Goal: Check status: Check status

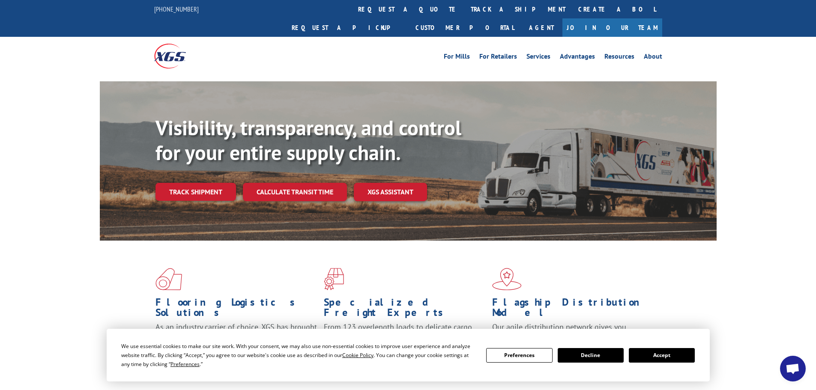
click at [464, 11] on link "track a shipment" at bounding box center [518, 9] width 108 height 18
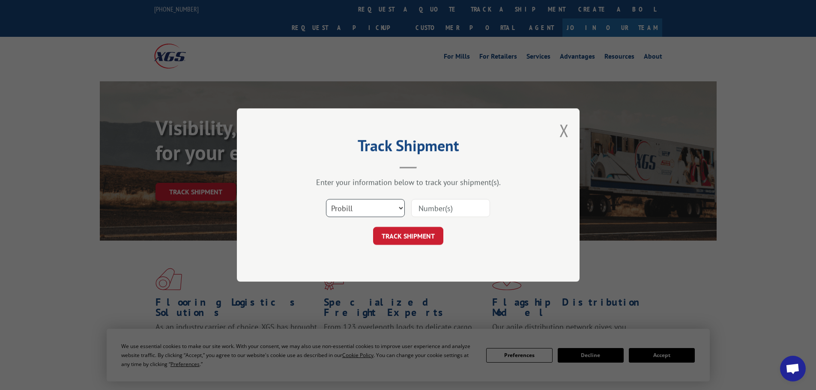
click at [389, 206] on select "Select category... Probill BOL PO" at bounding box center [365, 208] width 79 height 18
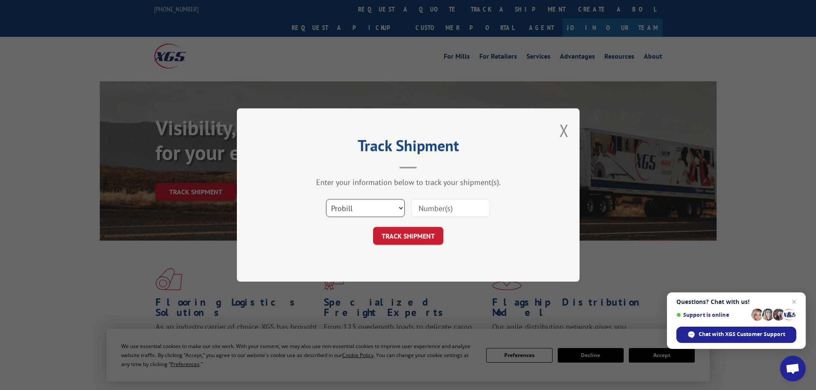
select select "bol"
click at [326, 199] on select "Select category... Probill BOL PO" at bounding box center [365, 208] width 79 height 18
click at [439, 210] on input at bounding box center [450, 208] width 79 height 18
paste input "3605855"
type input "3605855"
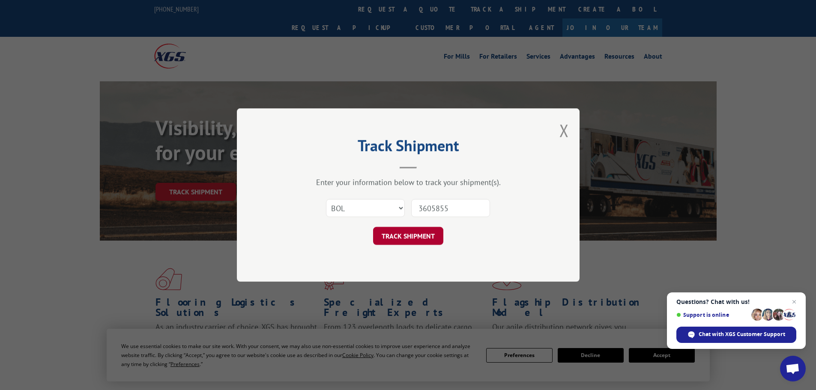
click at [415, 237] on button "TRACK SHIPMENT" at bounding box center [408, 236] width 70 height 18
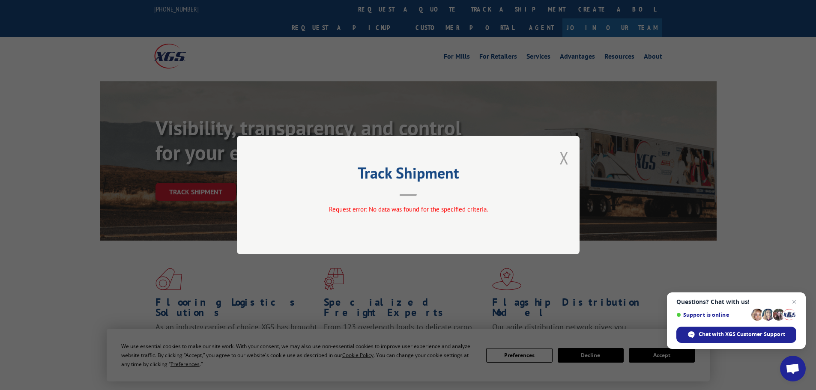
click at [563, 156] on button "Close modal" at bounding box center [564, 158] width 9 height 23
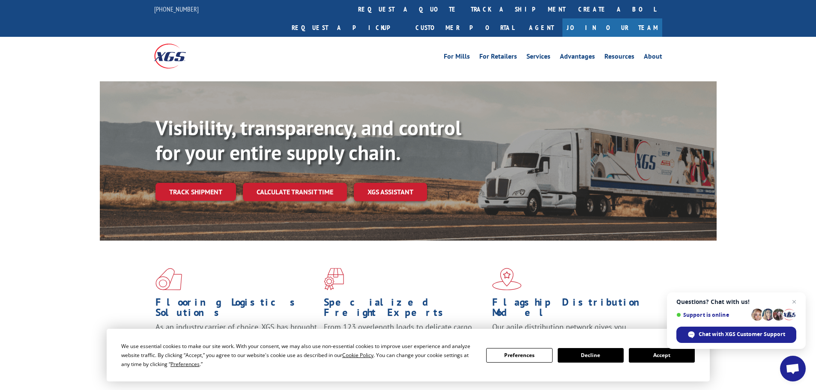
click at [464, 8] on link "track a shipment" at bounding box center [518, 9] width 108 height 18
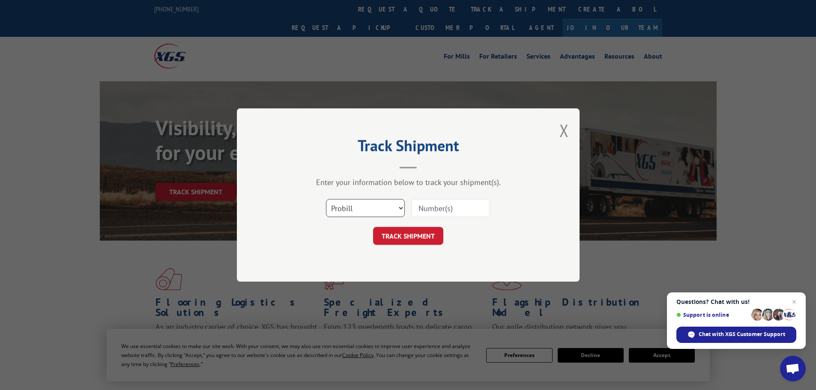
click at [368, 213] on select "Select category... Probill BOL PO" at bounding box center [365, 208] width 79 height 18
click at [326, 199] on select "Select category... Probill BOL PO" at bounding box center [365, 208] width 79 height 18
click at [457, 211] on input at bounding box center [450, 208] width 79 height 18
click at [384, 211] on select "Select category... Probill BOL PO" at bounding box center [365, 208] width 79 height 18
select select "probill"
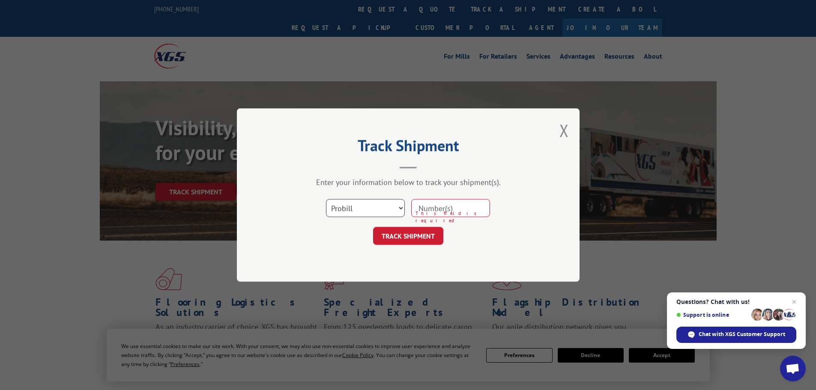
click at [326, 199] on select "Select category... Probill BOL PO" at bounding box center [365, 208] width 79 height 18
click at [437, 213] on input at bounding box center [450, 208] width 79 height 18
paste input "3605855"
type input "3605855"
click at [430, 239] on button "TRACK SHIPMENT" at bounding box center [408, 236] width 70 height 18
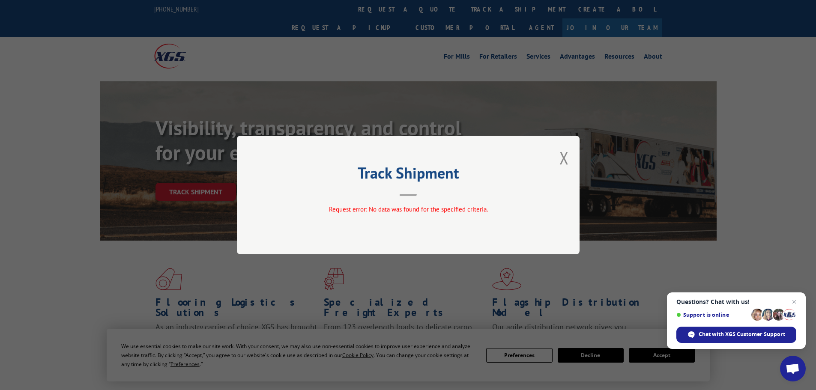
click at [557, 159] on div "Track Shipment Request error: No data was found for the specified criteria." at bounding box center [408, 195] width 343 height 119
click at [558, 159] on div "Track Shipment Request error: No data was found for the specified criteria." at bounding box center [408, 195] width 343 height 119
click at [561, 158] on button "Close modal" at bounding box center [564, 158] width 9 height 23
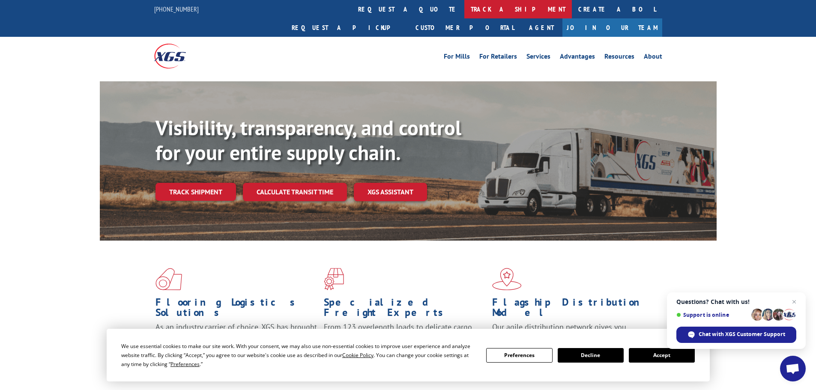
click at [464, 6] on link "track a shipment" at bounding box center [518, 9] width 108 height 18
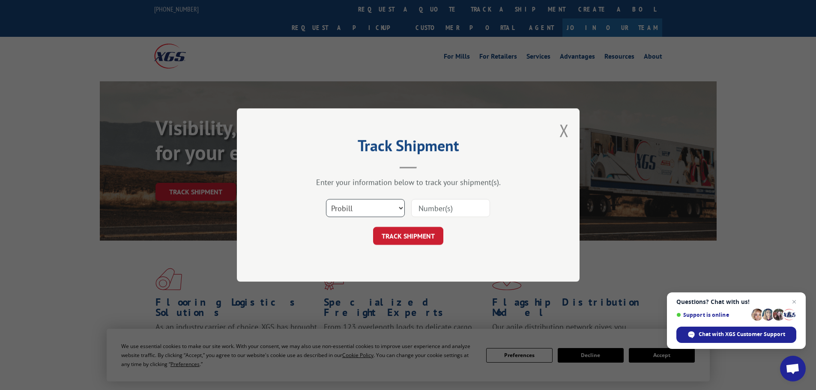
click at [368, 210] on select "Select category... Probill BOL PO" at bounding box center [365, 208] width 79 height 18
select select "bol"
click at [326, 199] on select "Select category... Probill BOL PO" at bounding box center [365, 208] width 79 height 18
click at [427, 210] on input at bounding box center [450, 208] width 79 height 18
paste input "3605855"
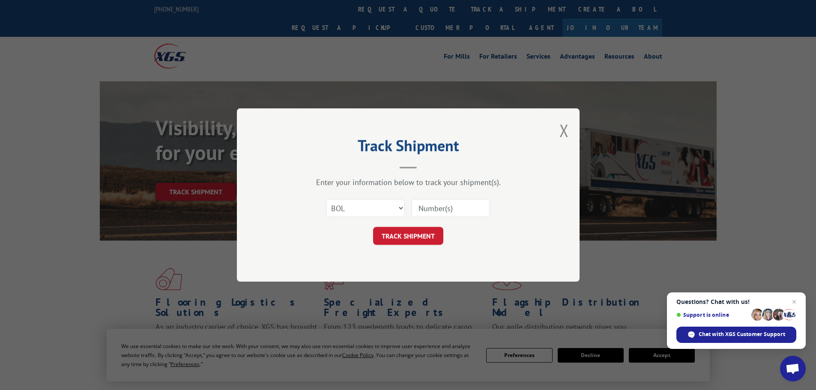
type input "3605855"
click at [417, 237] on button "TRACK SHIPMENT" at bounding box center [408, 236] width 70 height 18
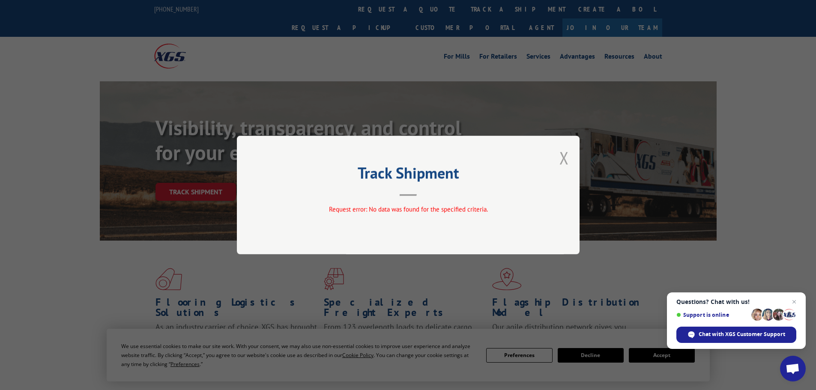
click at [566, 158] on button "Close modal" at bounding box center [564, 158] width 9 height 23
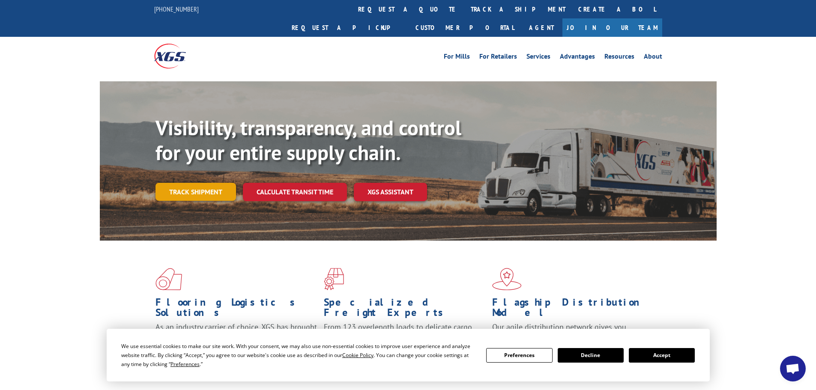
click at [206, 183] on link "Track shipment" at bounding box center [196, 192] width 81 height 18
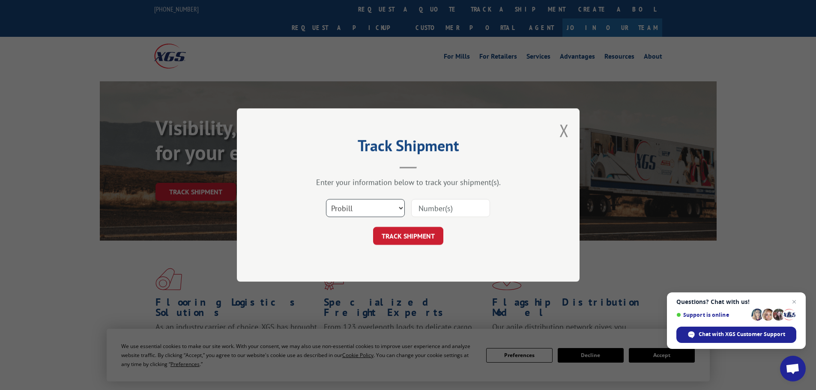
click at [398, 209] on select "Select category... Probill BOL PO" at bounding box center [365, 208] width 79 height 18
select select "bol"
click at [326, 199] on select "Select category... Probill BOL PO" at bounding box center [365, 208] width 79 height 18
click at [441, 208] on input at bounding box center [450, 208] width 79 height 18
paste input "3605855"
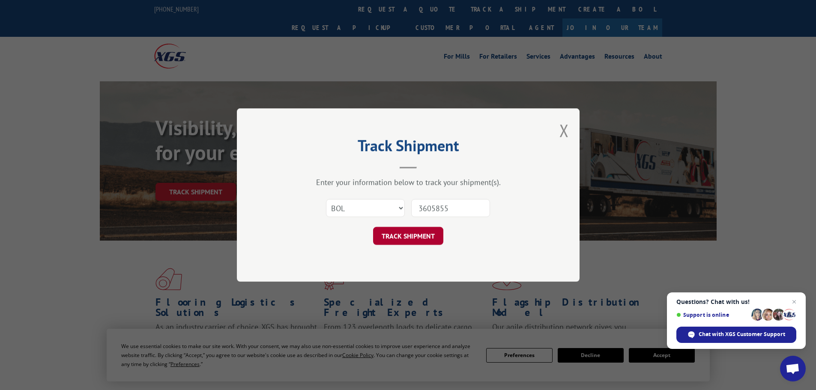
type input "3605855"
click at [416, 234] on button "TRACK SHIPMENT" at bounding box center [408, 236] width 70 height 18
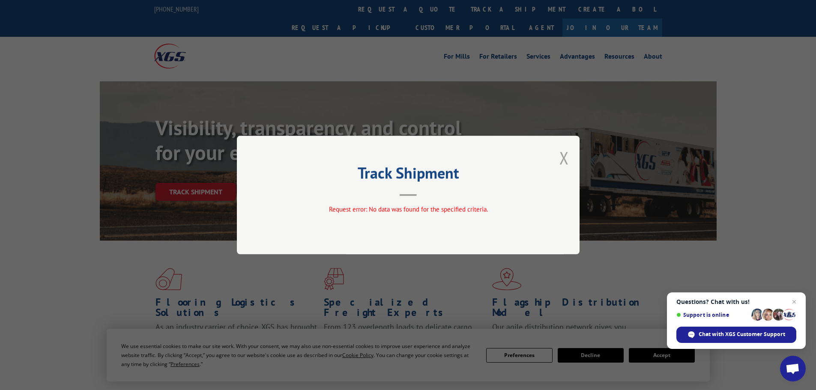
click at [560, 162] on button "Close modal" at bounding box center [564, 158] width 9 height 23
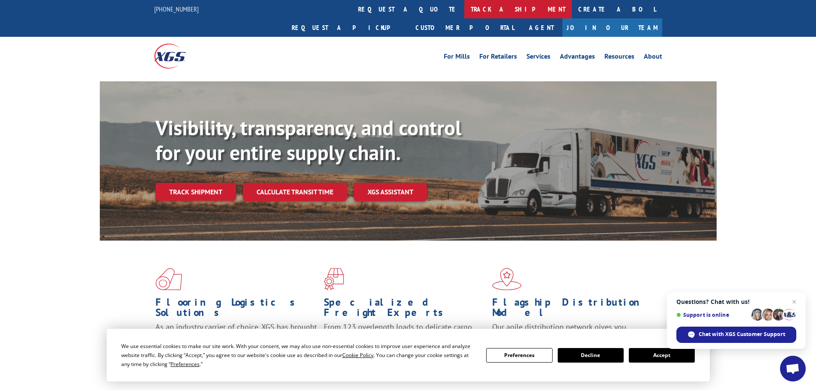
click at [464, 9] on link "track a shipment" at bounding box center [518, 9] width 108 height 18
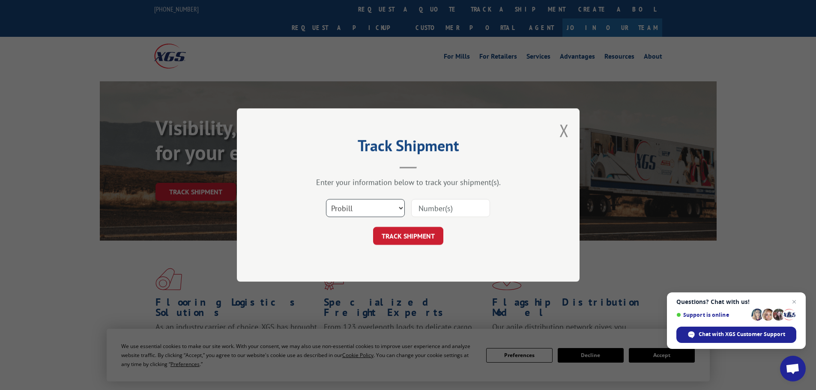
click at [381, 207] on select "Select category... Probill BOL PO" at bounding box center [365, 208] width 79 height 18
select select "bol"
click at [326, 199] on select "Select category... Probill BOL PO" at bounding box center [365, 208] width 79 height 18
click at [425, 211] on input at bounding box center [450, 208] width 79 height 18
click at [428, 208] on input at bounding box center [450, 208] width 79 height 18
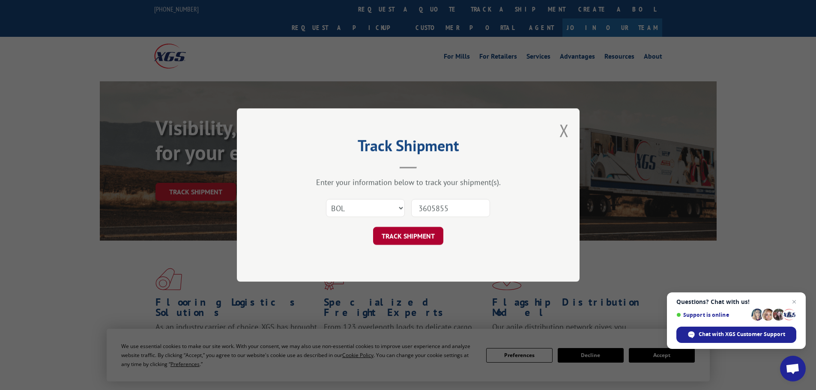
type input "3605855"
click at [428, 237] on button "TRACK SHIPMENT" at bounding box center [408, 236] width 70 height 18
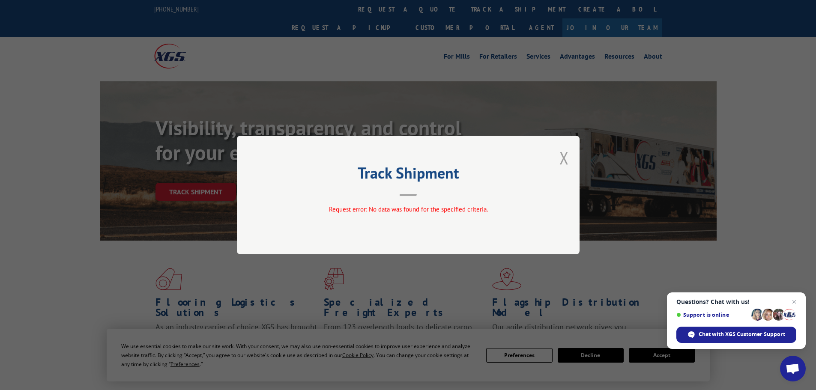
click at [565, 160] on button "Close modal" at bounding box center [564, 158] width 9 height 23
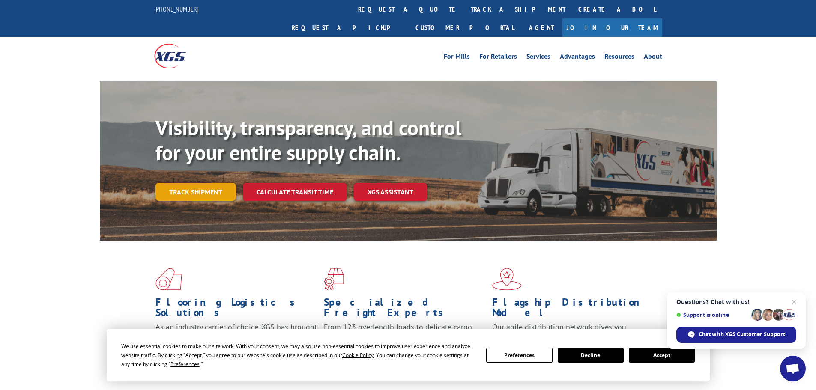
click at [192, 183] on link "Track shipment" at bounding box center [196, 192] width 81 height 18
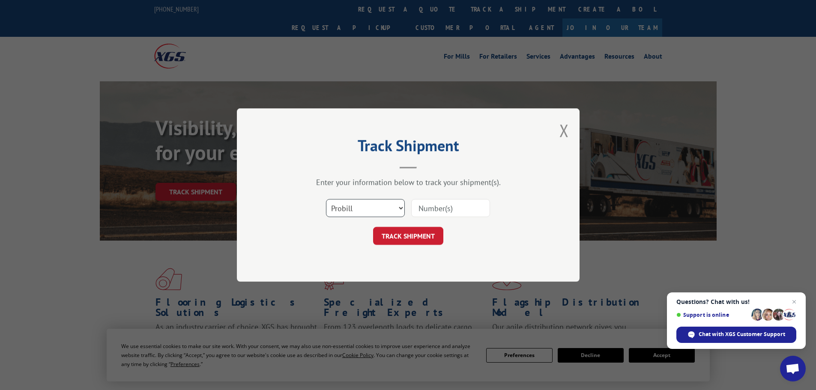
click at [371, 207] on select "Select category... Probill BOL PO" at bounding box center [365, 208] width 79 height 18
select select "po"
click at [326, 199] on select "Select category... Probill BOL PO" at bounding box center [365, 208] width 79 height 18
click at [443, 211] on input at bounding box center [450, 208] width 79 height 18
type input "16257"
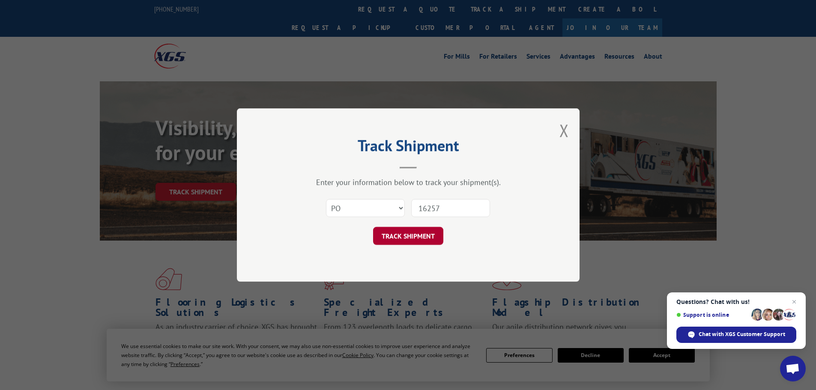
click at [430, 231] on button "TRACK SHIPMENT" at bounding box center [408, 236] width 70 height 18
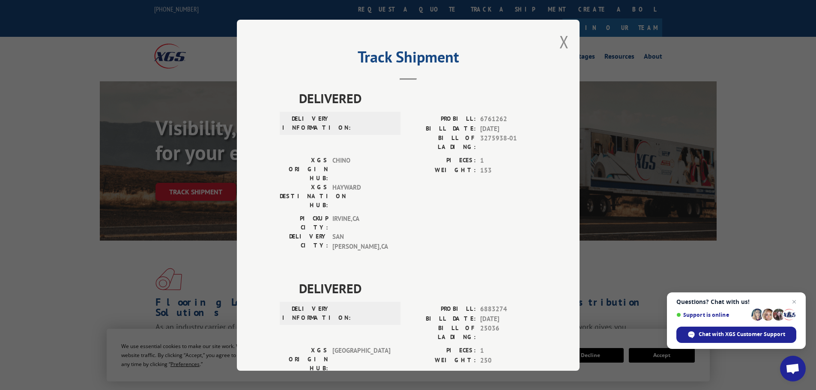
click at [566, 42] on div "Track Shipment DELIVERED DELIVERY INFORMATION: PROBILL: 6761262 BILL DATE: 06/0…" at bounding box center [408, 195] width 343 height 351
click at [560, 43] on button "Close modal" at bounding box center [564, 41] width 9 height 23
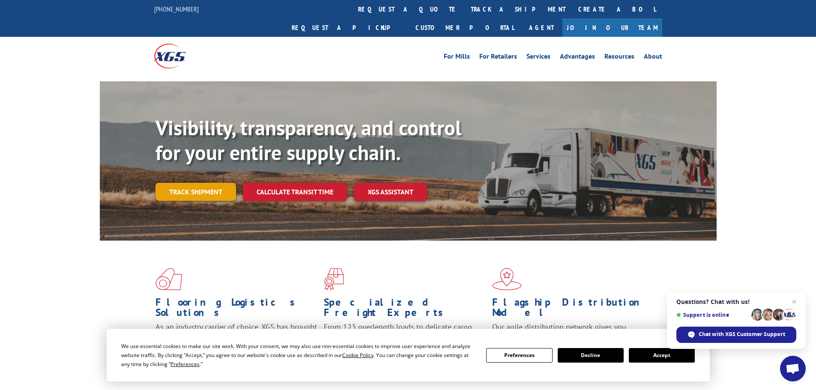
click at [190, 183] on link "Track shipment" at bounding box center [196, 192] width 81 height 18
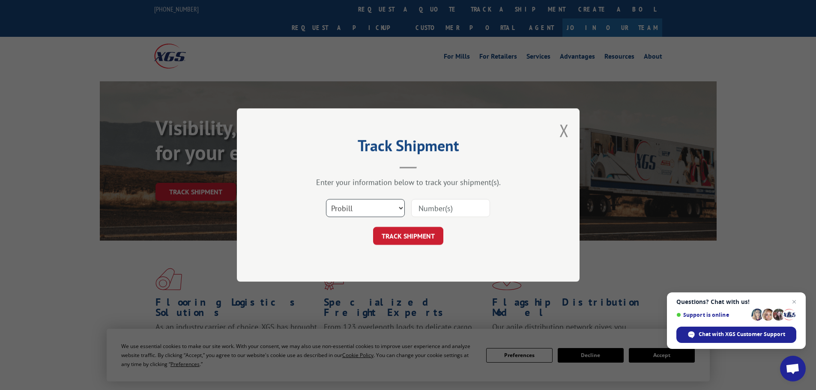
click at [396, 210] on select "Select category... Probill BOL PO" at bounding box center [365, 208] width 79 height 18
select select "bol"
click at [326, 199] on select "Select category... Probill BOL PO" at bounding box center [365, 208] width 79 height 18
click at [443, 211] on input at bounding box center [450, 208] width 79 height 18
type input "3605855"
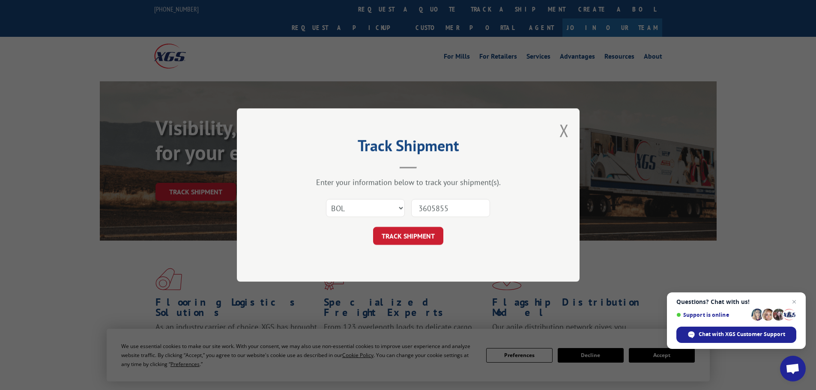
click button "TRACK SHIPMENT" at bounding box center [408, 236] width 70 height 18
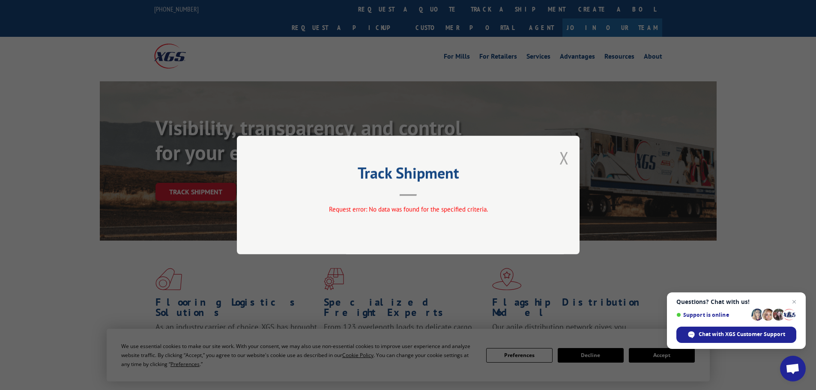
click at [563, 159] on button "Close modal" at bounding box center [564, 158] width 9 height 23
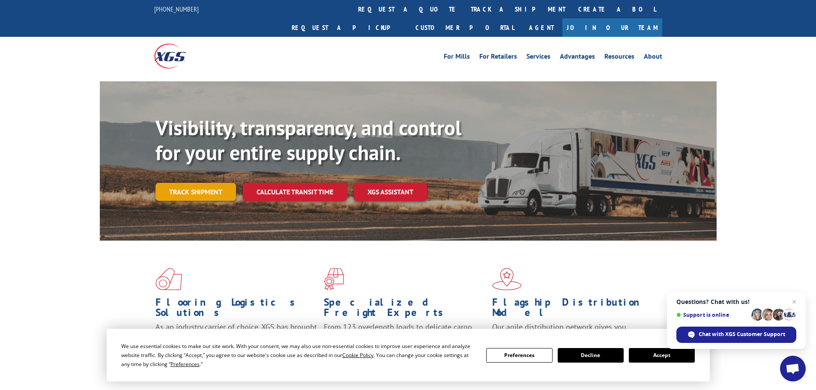
click at [205, 183] on link "Track shipment" at bounding box center [196, 192] width 81 height 18
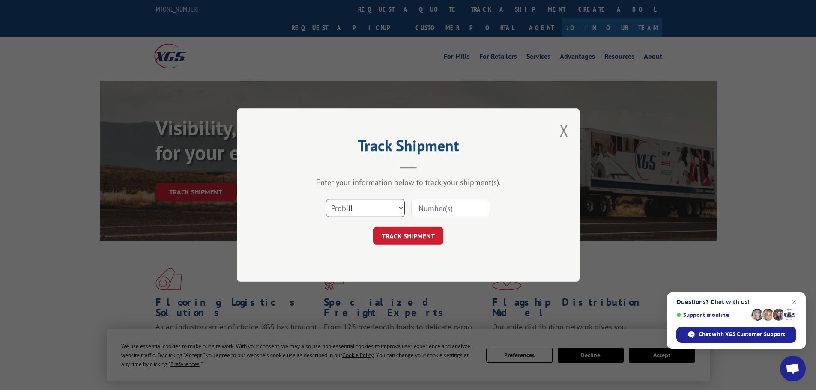
click at [376, 207] on select "Select category... Probill BOL PO" at bounding box center [365, 208] width 79 height 18
select select "po"
click at [326, 199] on select "Select category... Probill BOL PO" at bounding box center [365, 208] width 79 height 18
click at [446, 208] on input at bounding box center [450, 208] width 79 height 18
type input "1645292"
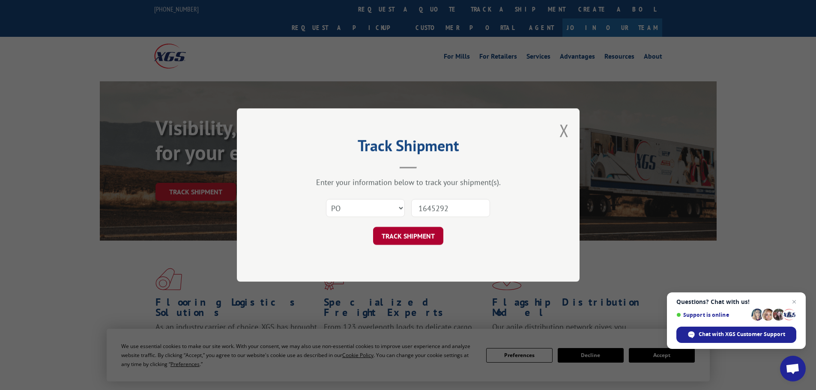
click at [410, 233] on button "TRACK SHIPMENT" at bounding box center [408, 236] width 70 height 18
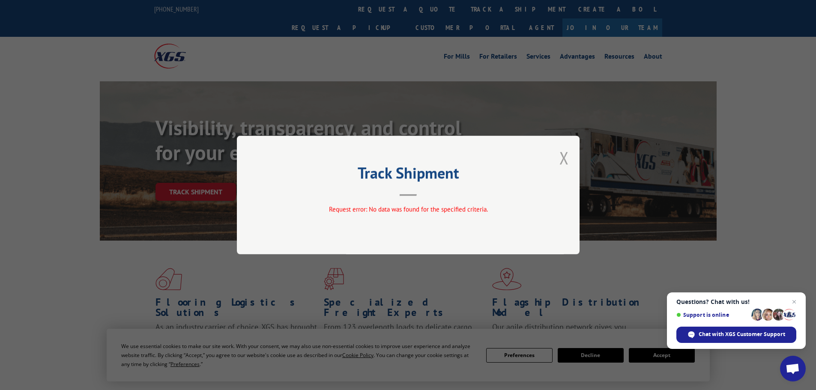
click at [563, 159] on button "Close modal" at bounding box center [564, 158] width 9 height 23
